Goal: Task Accomplishment & Management: Complete application form

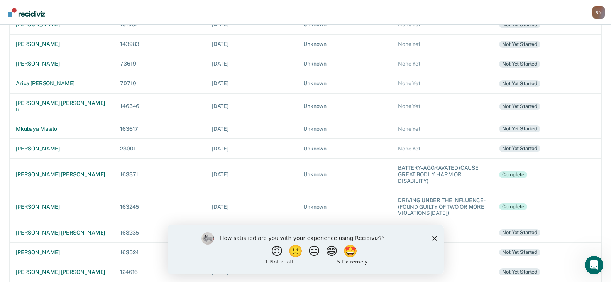
scroll to position [270, 0]
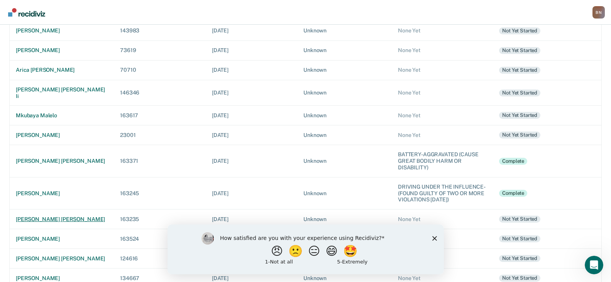
click at [44, 216] on div "[PERSON_NAME] [PERSON_NAME]" at bounding box center [62, 219] width 92 height 7
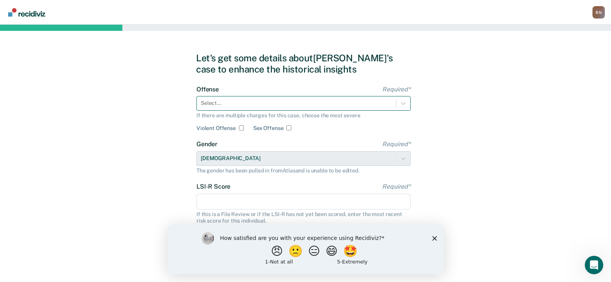
click at [292, 102] on div at bounding box center [296, 103] width 191 height 8
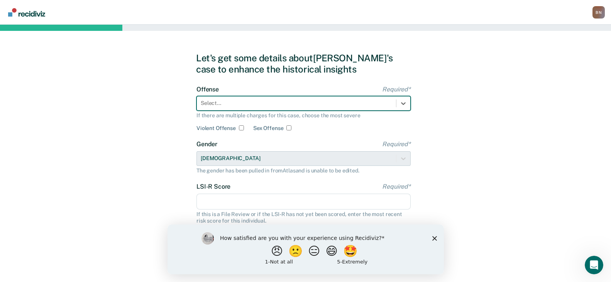
click at [299, 105] on div at bounding box center [296, 103] width 191 height 8
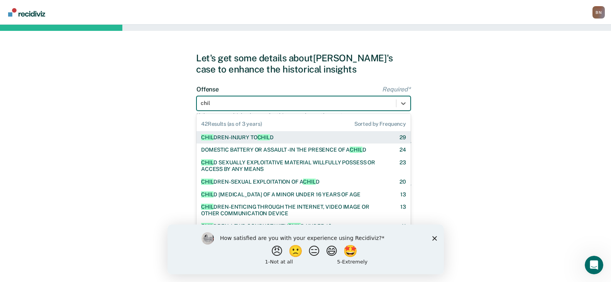
type input "child"
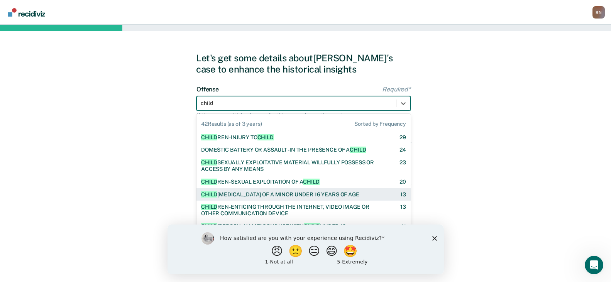
click at [297, 195] on div "[MEDICAL_DATA] OF A MINOR UNDER 16 YEARS OF AGE" at bounding box center [280, 194] width 158 height 7
checkbox input "true"
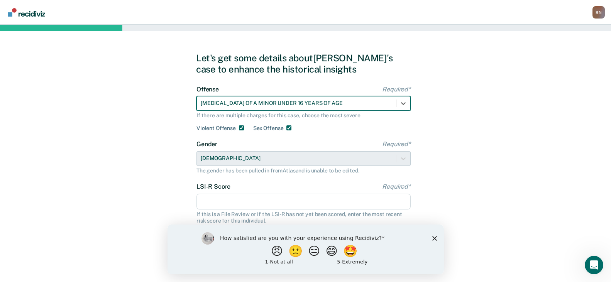
click at [234, 203] on input "LSI-R Score Required*" at bounding box center [303, 202] width 214 height 16
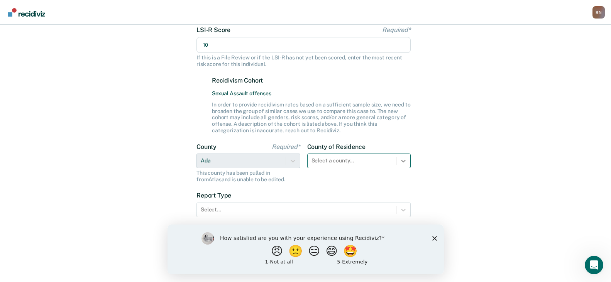
type input "10"
click at [410, 164] on div "County of Residence Select a county..." at bounding box center [359, 163] width 104 height 40
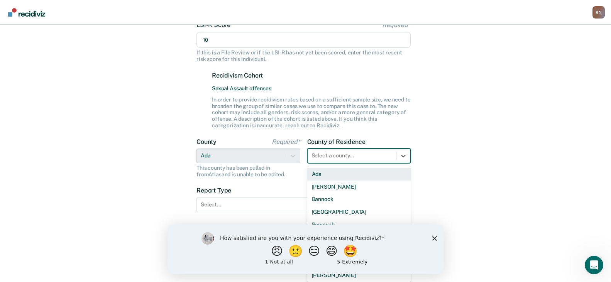
click at [371, 174] on div "Ada" at bounding box center [359, 174] width 104 height 13
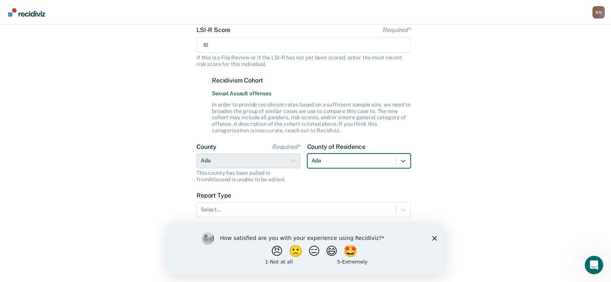
scroll to position [157, 0]
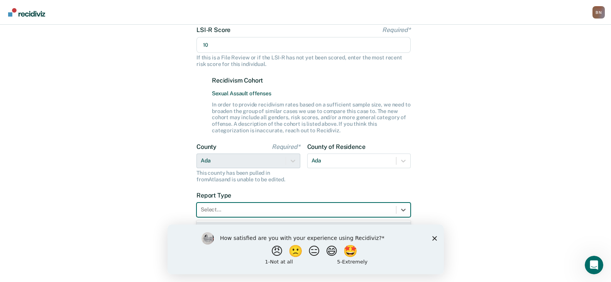
click at [306, 204] on div "Select..." at bounding box center [303, 210] width 214 height 15
click at [406, 206] on icon at bounding box center [404, 210] width 8 height 8
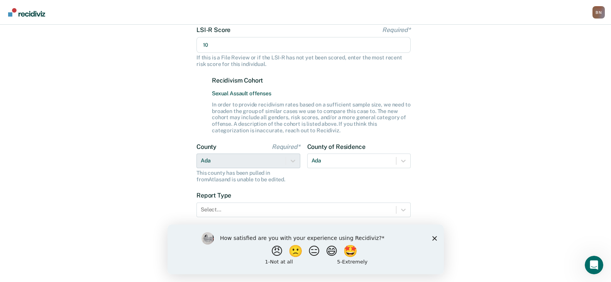
click at [433, 237] on polygon "Close survey" at bounding box center [434, 238] width 5 height 5
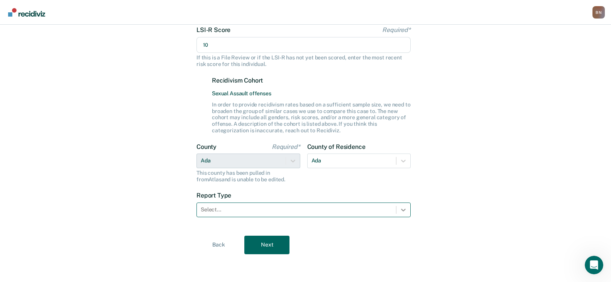
click at [400, 211] on icon at bounding box center [404, 210] width 8 height 8
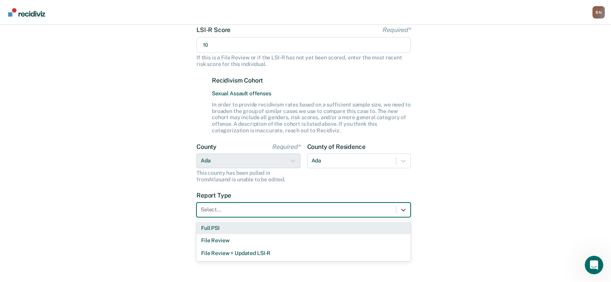
click at [256, 229] on div "Full PSI" at bounding box center [303, 228] width 214 height 13
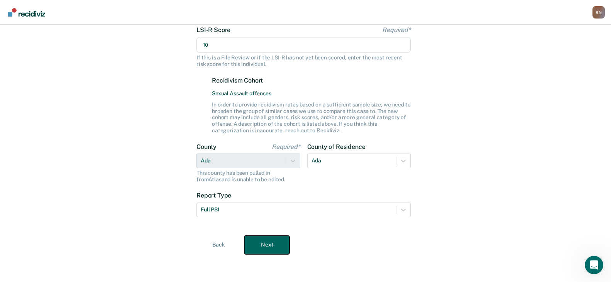
click at [266, 247] on button "Next" at bounding box center [266, 245] width 45 height 19
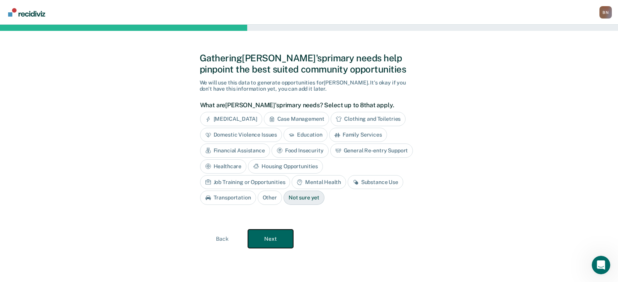
click at [264, 243] on button "Next" at bounding box center [270, 239] width 45 height 19
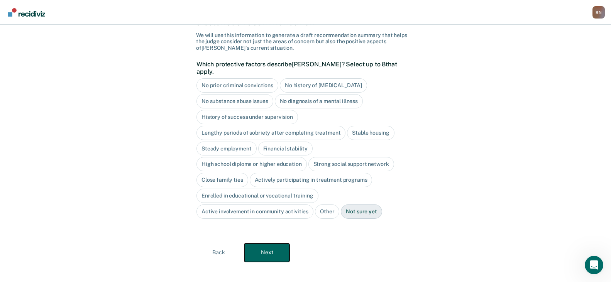
click at [272, 244] on button "Next" at bounding box center [266, 253] width 45 height 19
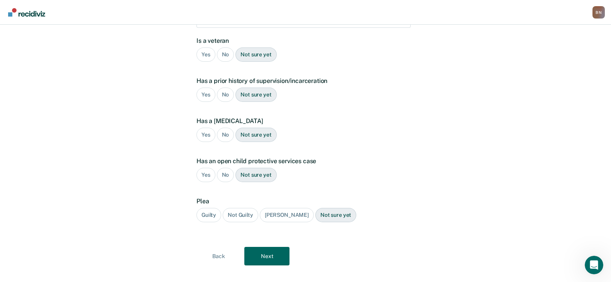
click at [204, 208] on div "Guilty" at bounding box center [208, 215] width 25 height 14
click at [266, 247] on button "Next" at bounding box center [266, 256] width 45 height 19
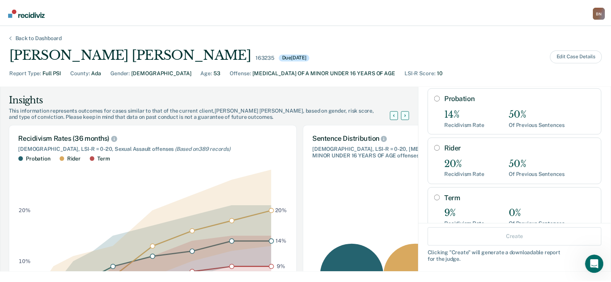
scroll to position [88, 0]
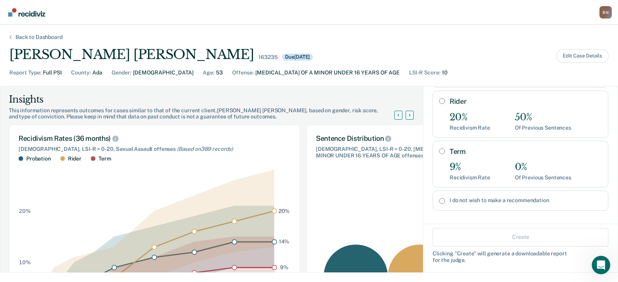
click at [457, 197] on label "I do not wish to make a recommendation" at bounding box center [525, 200] width 152 height 7
click at [445, 198] on input "I do not wish to make a recommendation" at bounding box center [442, 201] width 6 height 6
radio input "true"
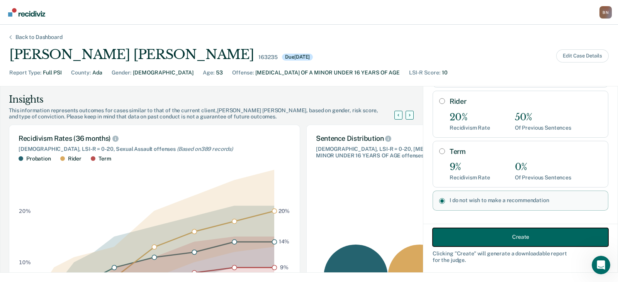
click at [478, 232] on button "Create" at bounding box center [520, 237] width 176 height 19
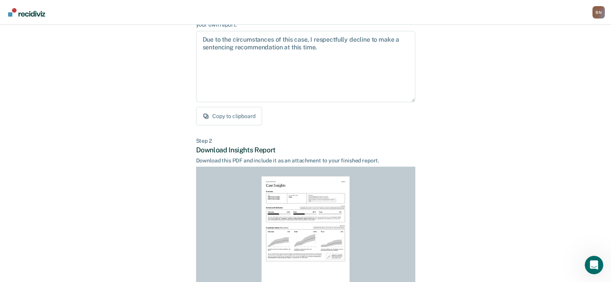
scroll to position [158, 0]
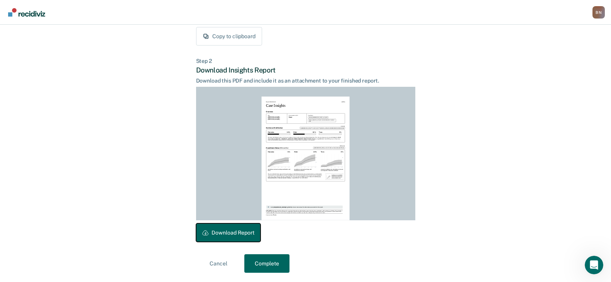
click at [225, 228] on button "Download Report" at bounding box center [228, 233] width 64 height 19
click at [272, 260] on button "Complete" at bounding box center [266, 263] width 45 height 19
